Goal: Task Accomplishment & Management: Manage account settings

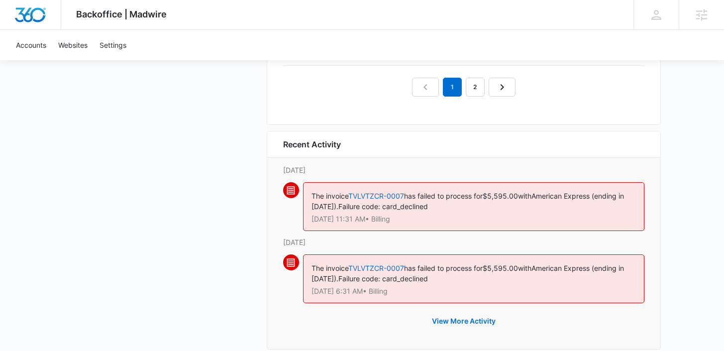
scroll to position [1106, 0]
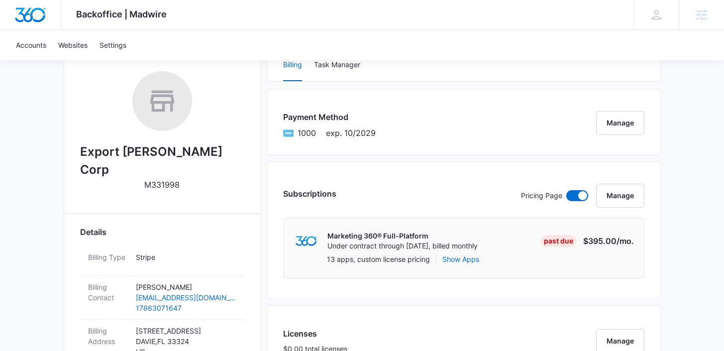
scroll to position [111, 0]
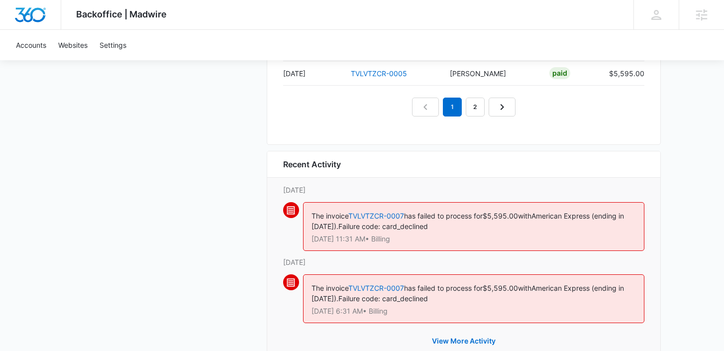
scroll to position [1072, 0]
